Goal: Task Accomplishment & Management: Manage account settings

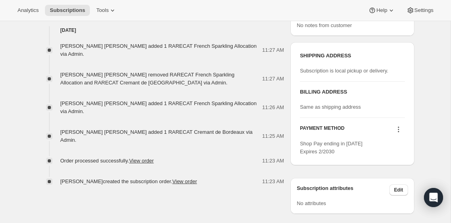
scroll to position [346, 0]
click at [399, 126] on icon at bounding box center [398, 129] width 8 height 8
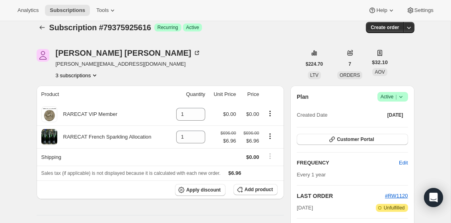
scroll to position [0, 0]
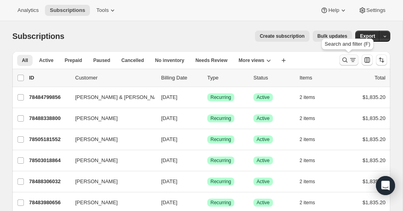
click at [343, 60] on icon "Search and filter results" at bounding box center [345, 60] width 8 height 8
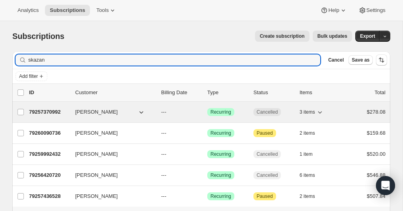
type input "skazan"
click at [54, 108] on p "79257370992" at bounding box center [49, 112] width 40 height 8
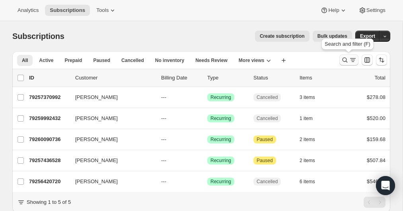
click at [345, 59] on icon "Search and filter results" at bounding box center [345, 60] width 8 height 8
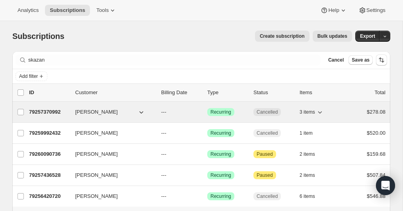
click at [50, 111] on p "79257370992" at bounding box center [49, 112] width 40 height 8
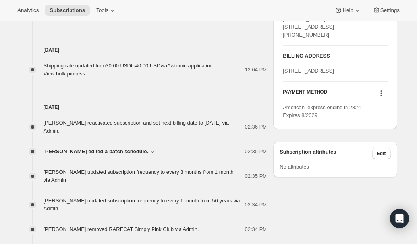
scroll to position [368, 0]
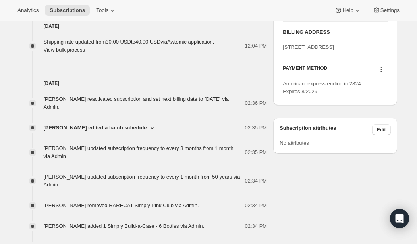
click at [381, 70] on icon at bounding box center [381, 69] width 1 height 1
click at [378, 124] on span "Send link to update card" at bounding box center [378, 124] width 56 height 6
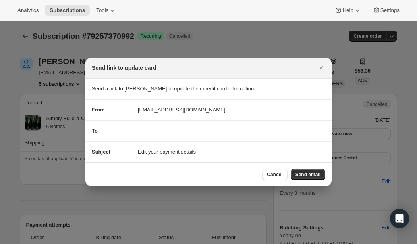
scroll to position [0, 0]
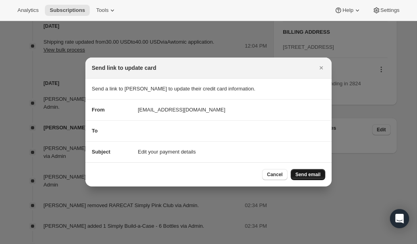
click at [310, 174] on span "Send email" at bounding box center [308, 175] width 25 height 6
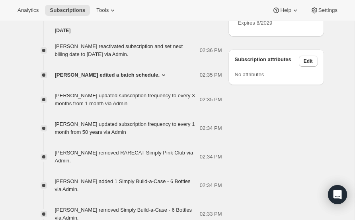
scroll to position [481, 0]
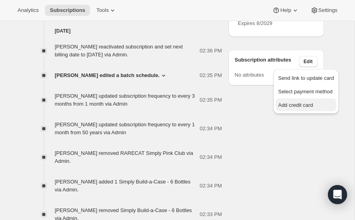
click at [291, 106] on span "Add credit card" at bounding box center [295, 105] width 35 height 6
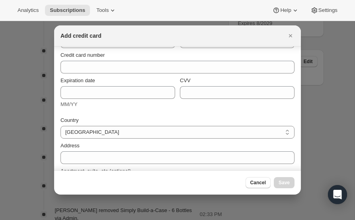
scroll to position [15, 0]
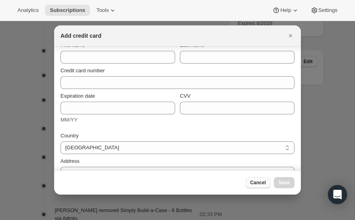
click at [256, 185] on span "Cancel" at bounding box center [258, 183] width 16 height 6
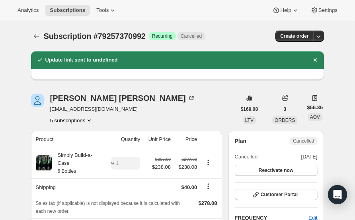
scroll to position [481, 0]
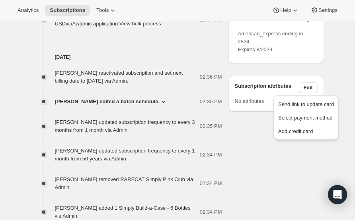
scroll to position [454, 0]
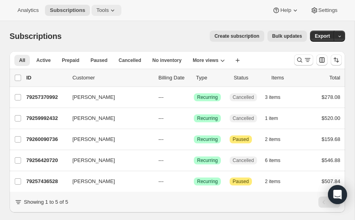
click at [116, 10] on icon at bounding box center [113, 10] width 8 height 8
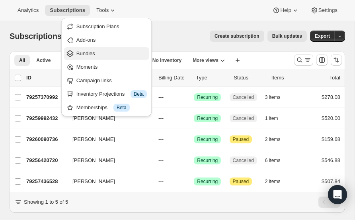
click at [94, 54] on span "Bundles" at bounding box center [85, 53] width 19 height 6
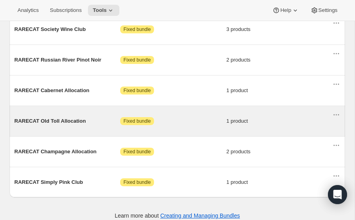
scroll to position [447, 0]
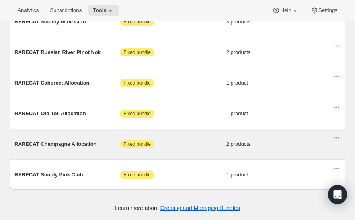
click at [53, 144] on span "RARECAT Champagne Allocation" at bounding box center [67, 144] width 106 height 8
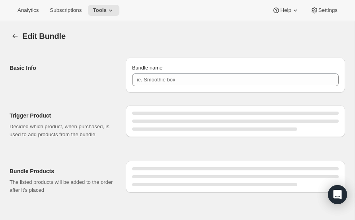
type input "RARECAT Champagne Allocation"
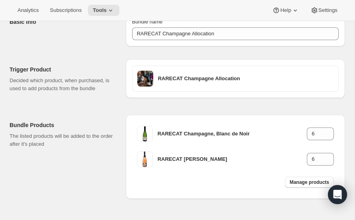
scroll to position [74, 0]
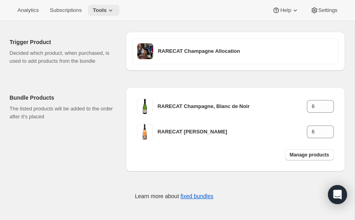
click at [114, 9] on icon at bounding box center [111, 10] width 8 height 8
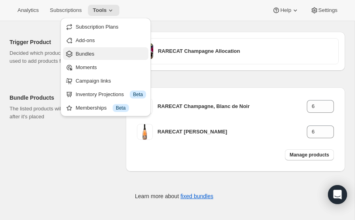
click at [89, 54] on span "Bundles" at bounding box center [85, 54] width 19 height 6
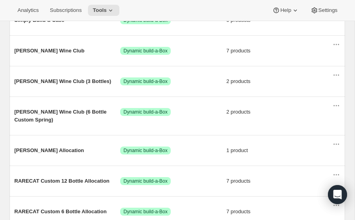
scroll to position [129, 0]
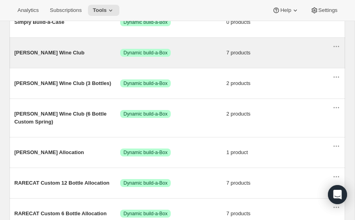
click at [41, 53] on span "[PERSON_NAME] Wine Club" at bounding box center [67, 53] width 106 height 8
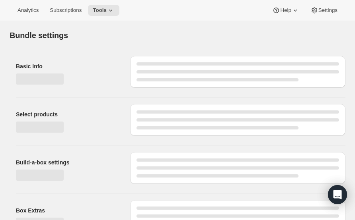
type input "[PERSON_NAME] Wine Club"
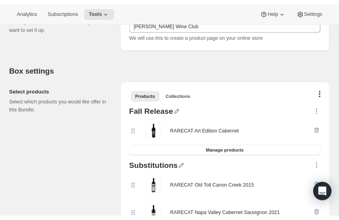
scroll to position [130, 0]
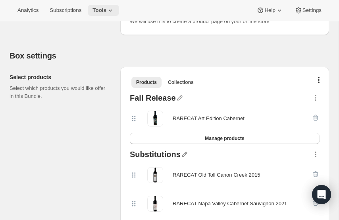
click at [114, 8] on icon at bounding box center [111, 10] width 8 height 8
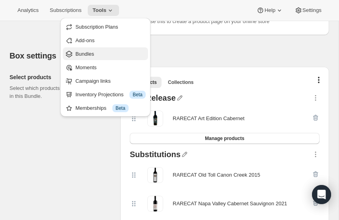
click at [87, 55] on span "Bundles" at bounding box center [85, 54] width 19 height 6
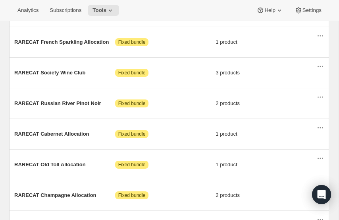
scroll to position [447, 0]
